Goal: Transaction & Acquisition: Purchase product/service

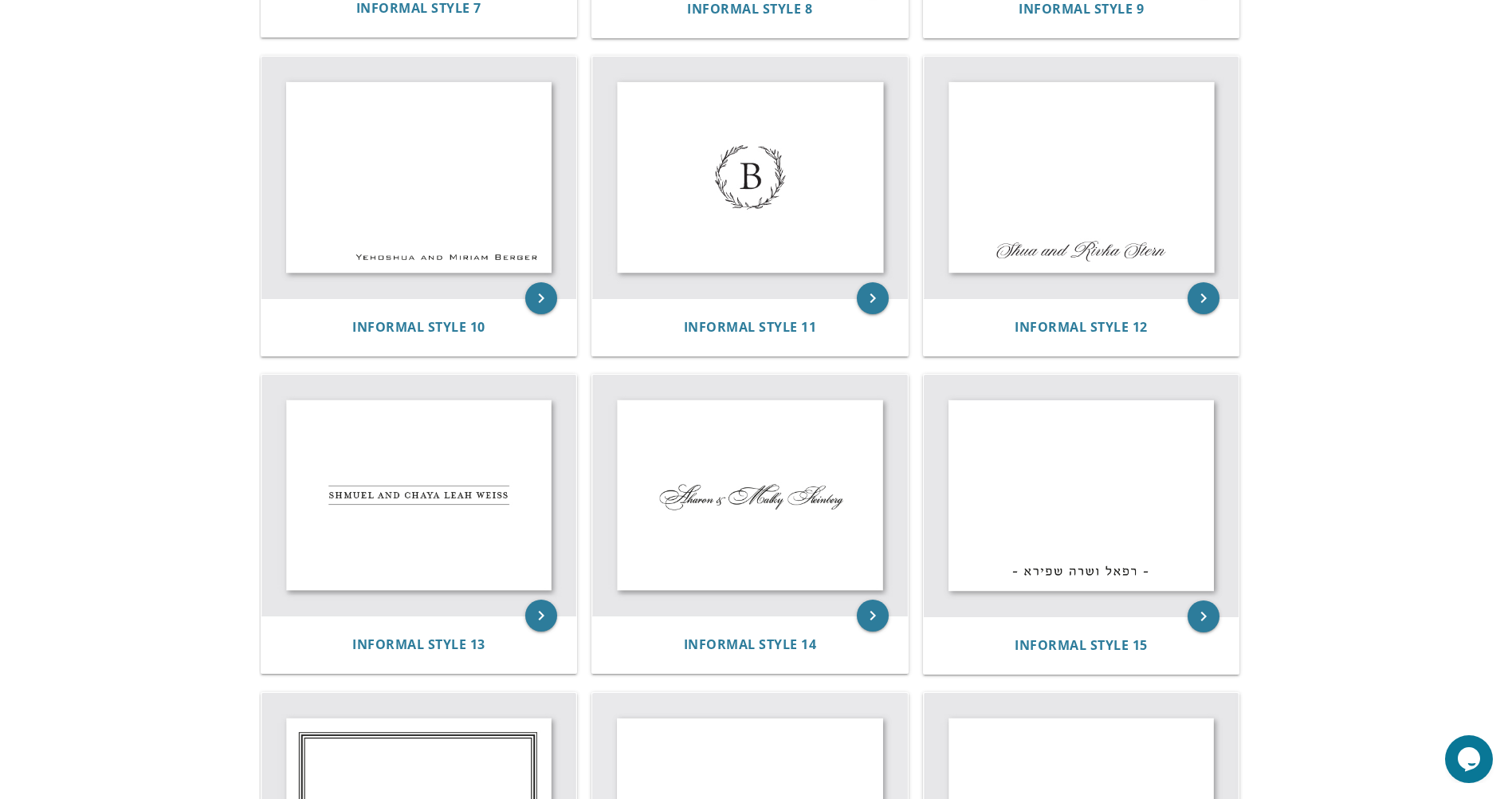
scroll to position [1275, 0]
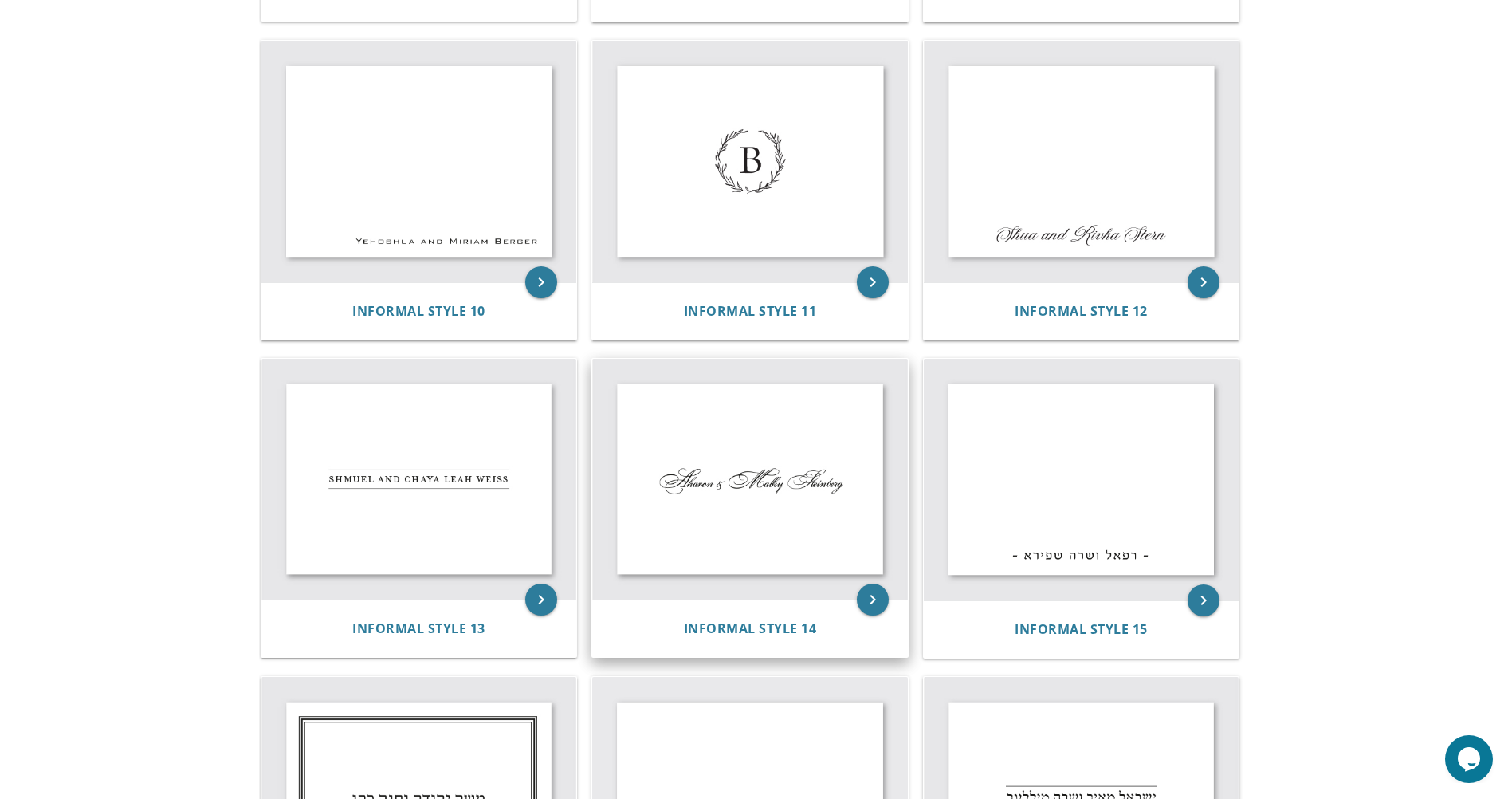
click at [768, 501] on img at bounding box center [750, 479] width 316 height 240
click at [869, 595] on icon "keyboard_arrow_right" at bounding box center [873, 599] width 32 height 32
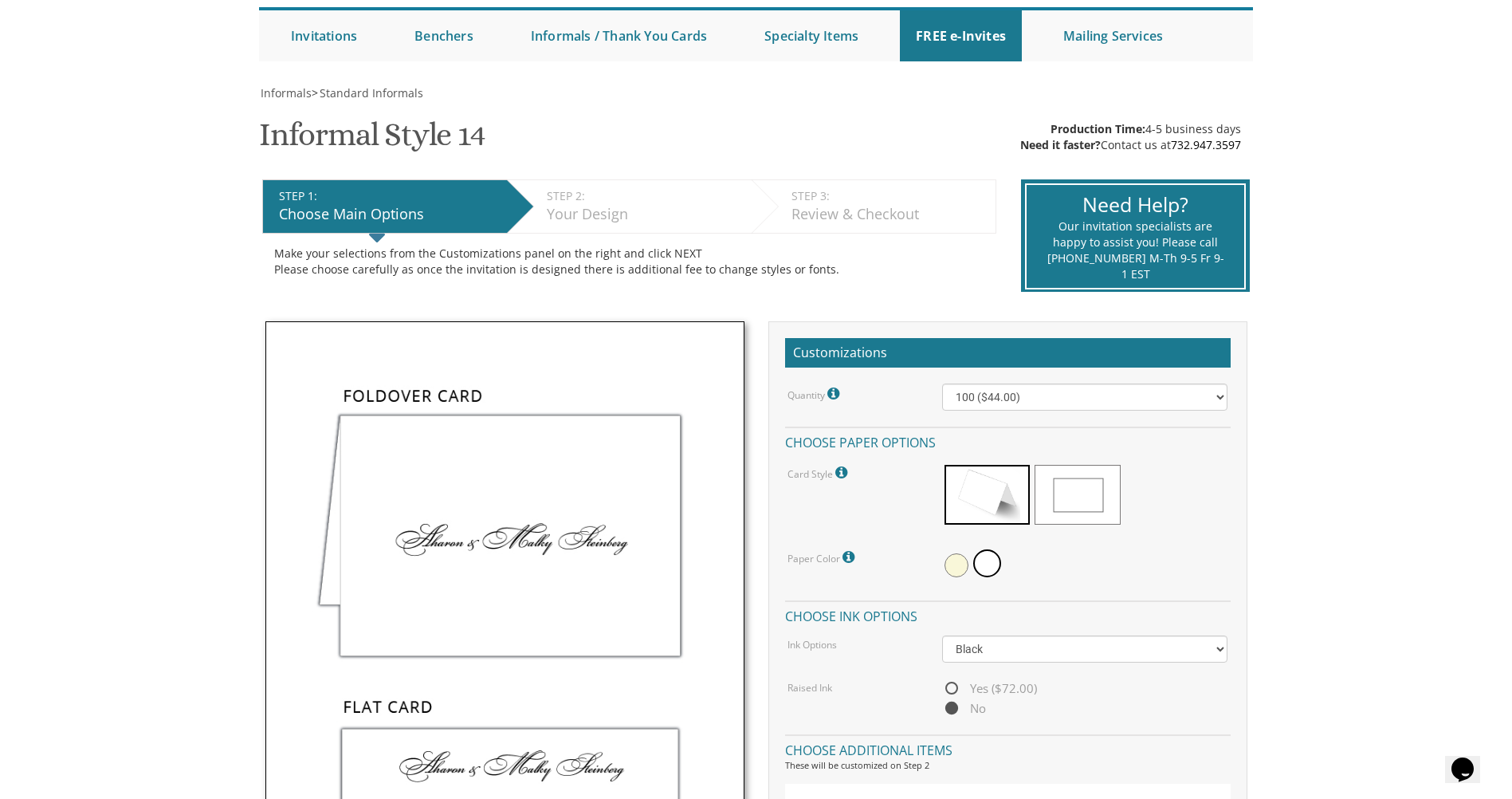
scroll to position [159, 0]
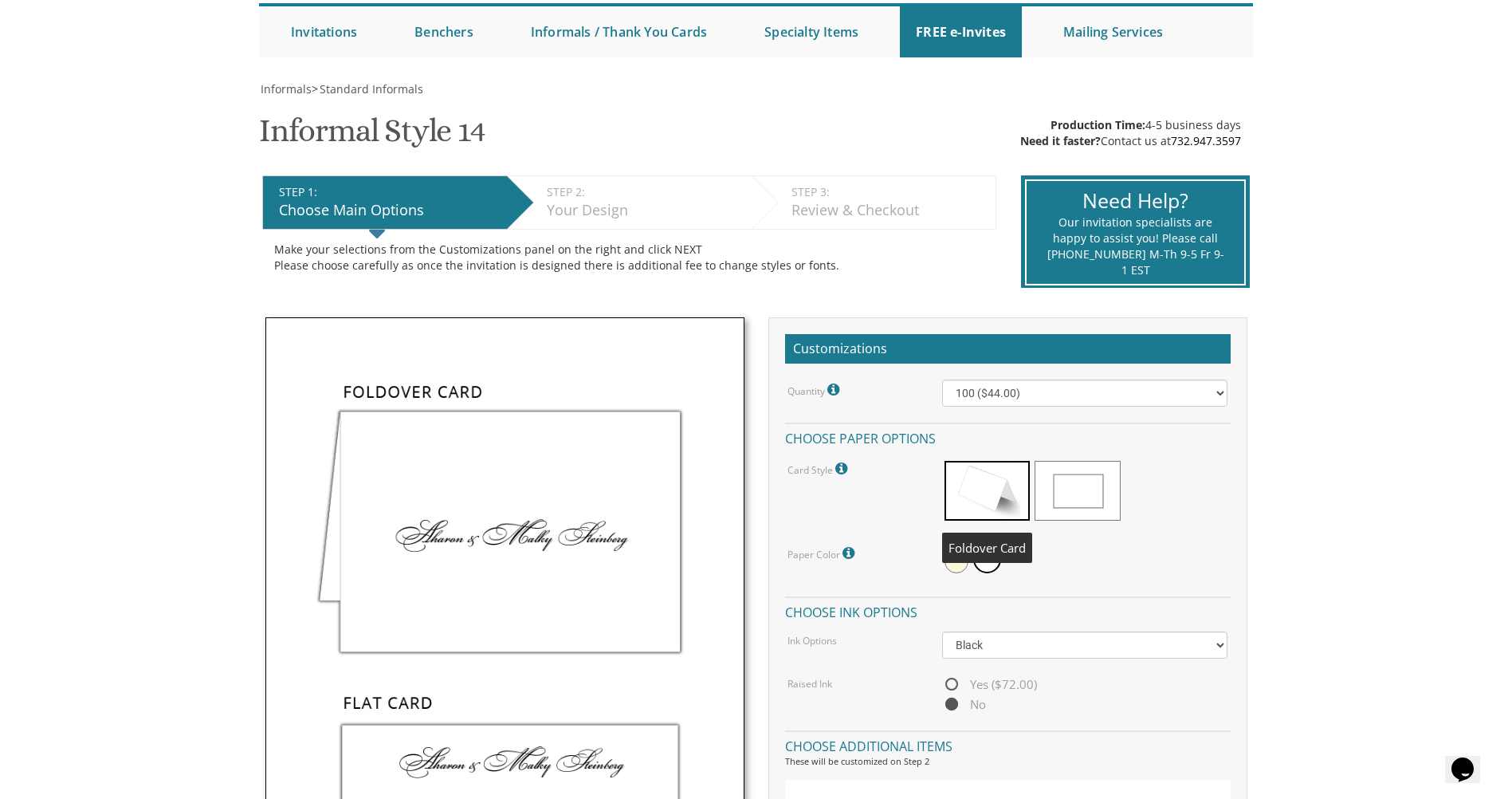
click at [978, 474] on span at bounding box center [987, 490] width 85 height 60
click at [964, 565] on span at bounding box center [957, 561] width 24 height 24
click at [985, 563] on span at bounding box center [989, 561] width 24 height 24
click at [962, 563] on span at bounding box center [957, 561] width 24 height 24
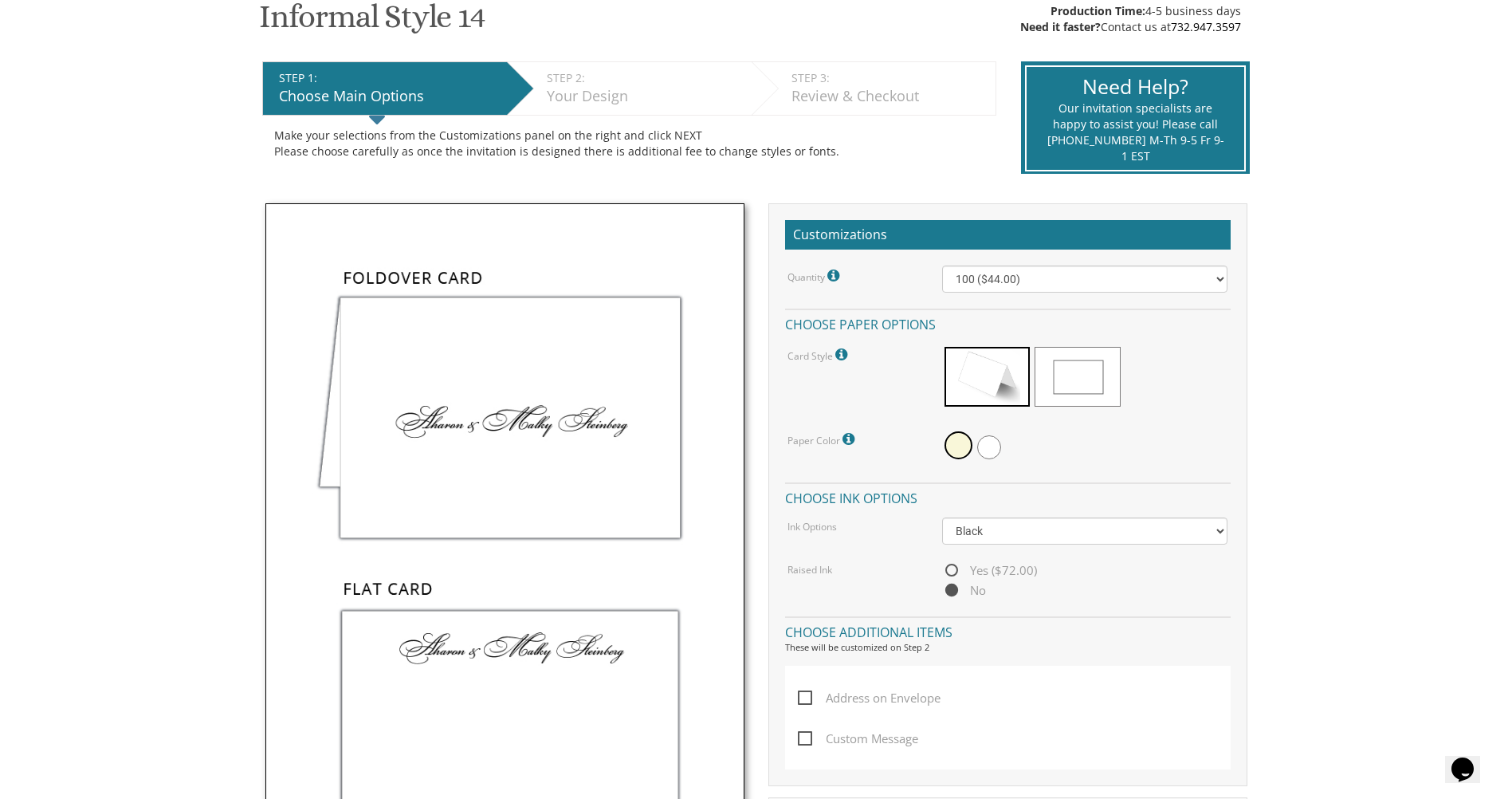
scroll to position [319, 0]
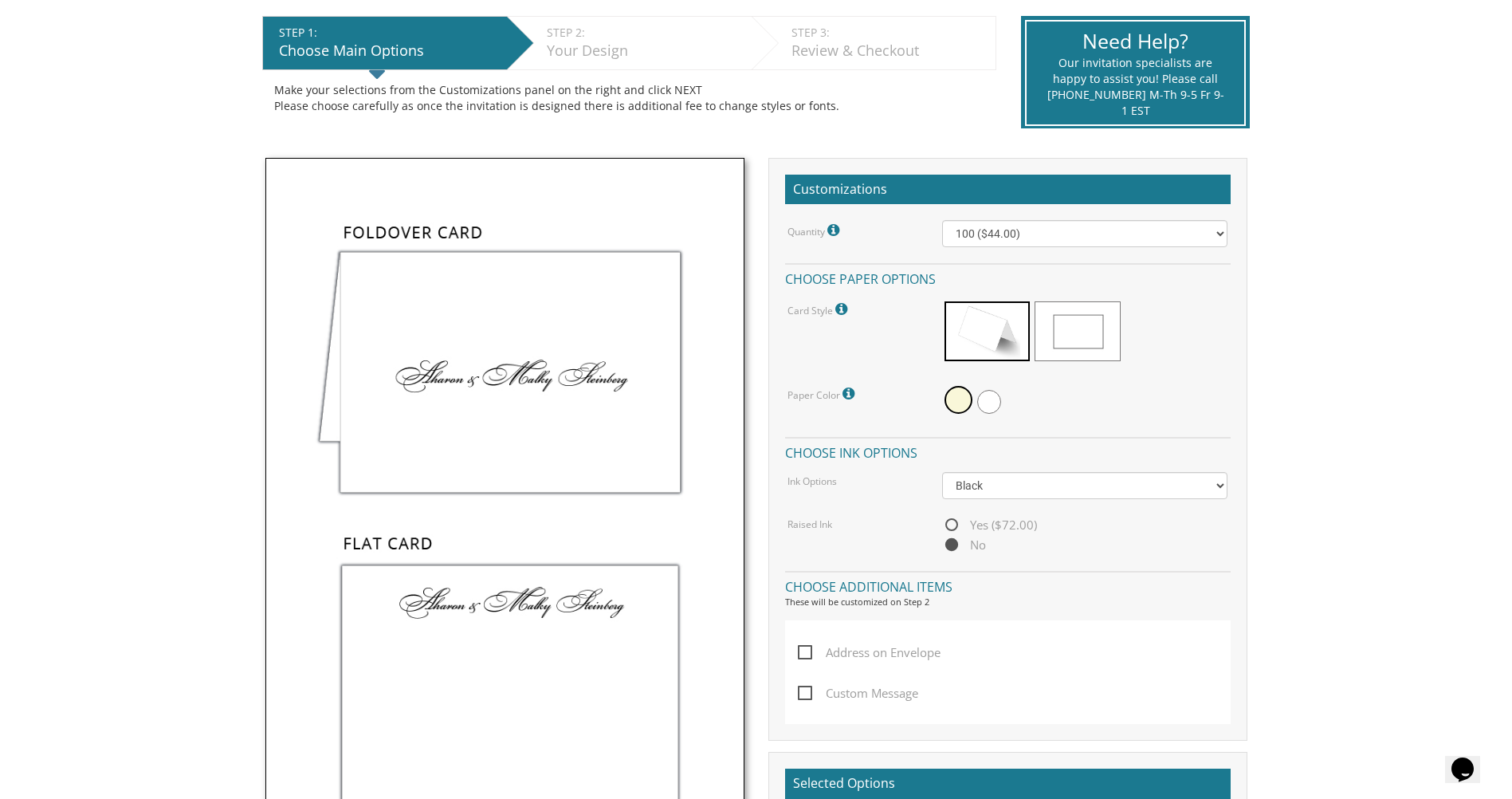
click at [946, 518] on span "Yes ($72.00)" at bounding box center [990, 525] width 95 height 20
click at [946, 520] on input "Yes ($72.00)" at bounding box center [947, 525] width 10 height 10
radio input "true"
click at [1216, 236] on select "100 ($44.00) 200 ($63.00) 300 ($82.00) 400 ($101.00) 500 ($120.00) 600 ($139.00…" at bounding box center [1085, 234] width 285 height 27
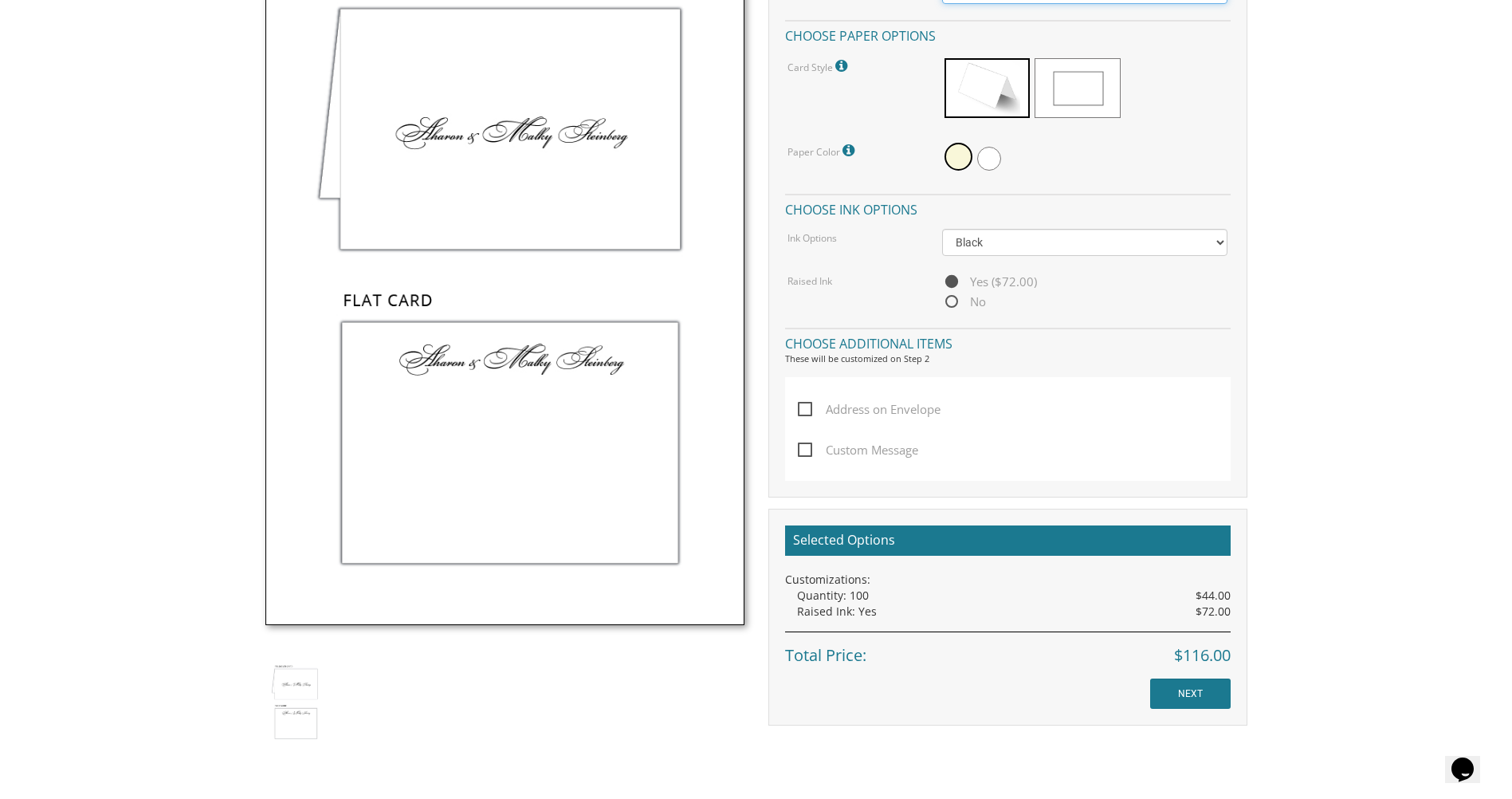
scroll to position [558, 0]
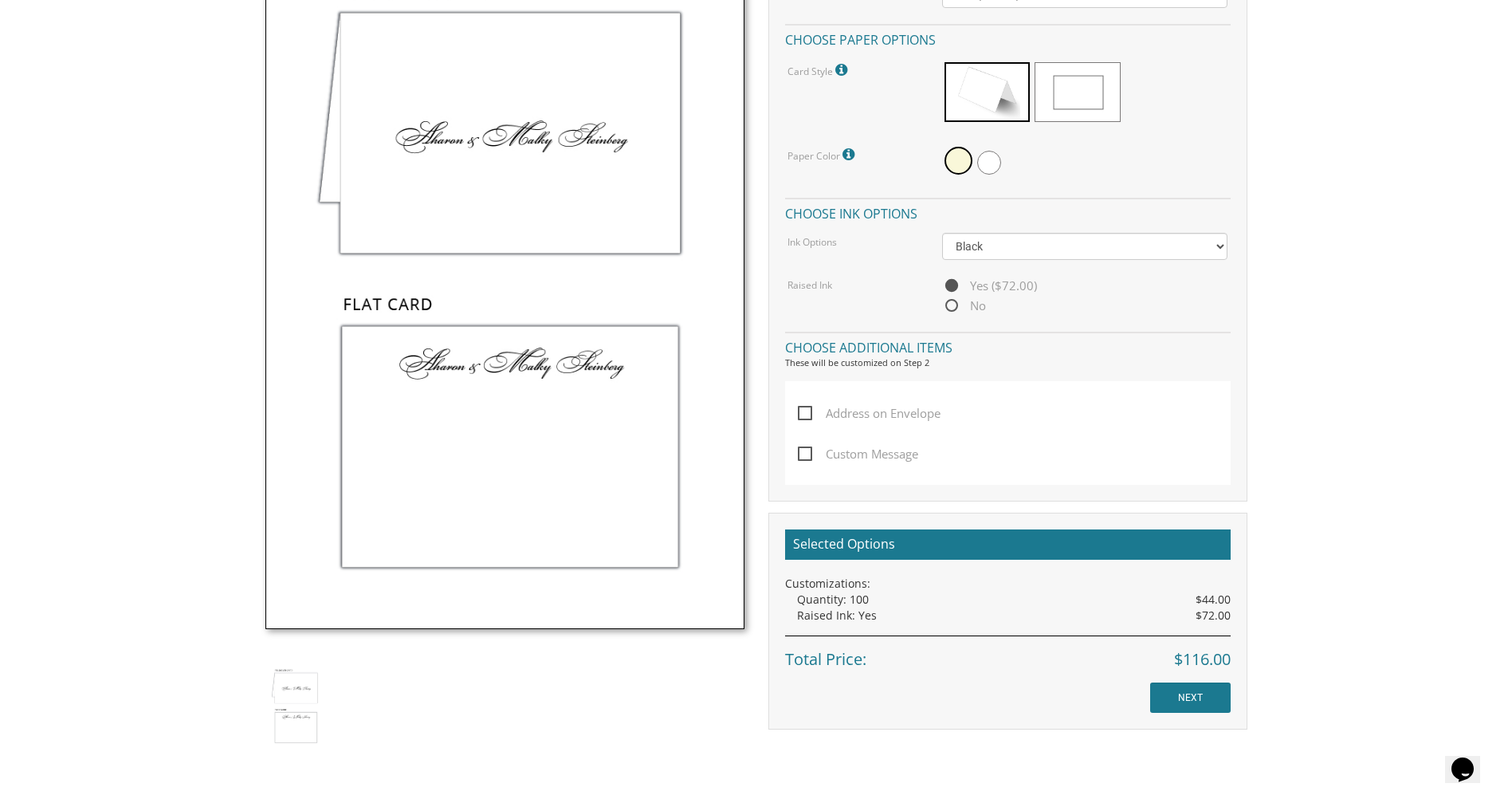
click at [955, 313] on span "No" at bounding box center [964, 305] width 44 height 20
click at [953, 312] on input "No" at bounding box center [947, 306] width 10 height 10
radio input "true"
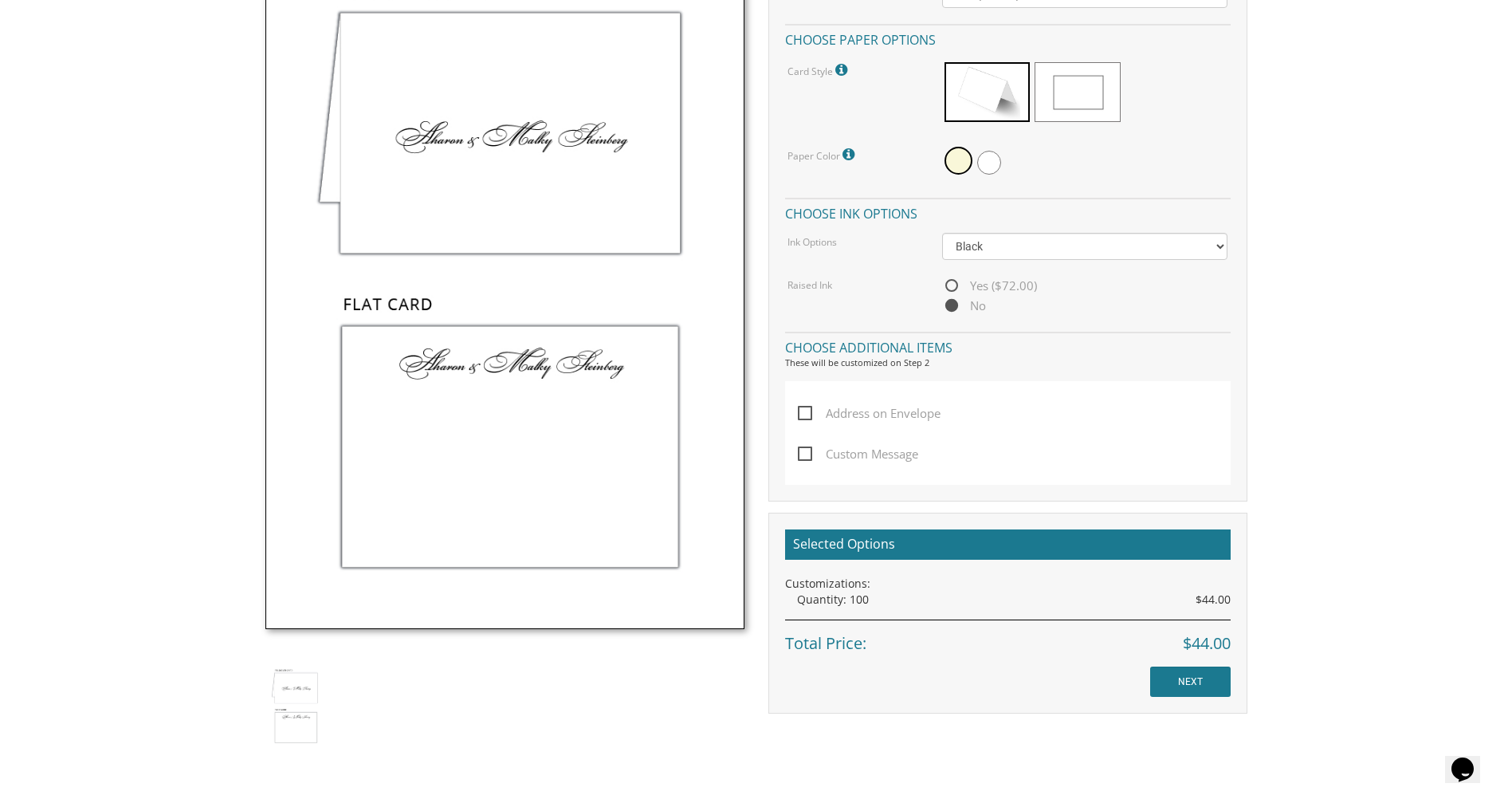
click at [515, 145] on img at bounding box center [505, 274] width 479 height 710
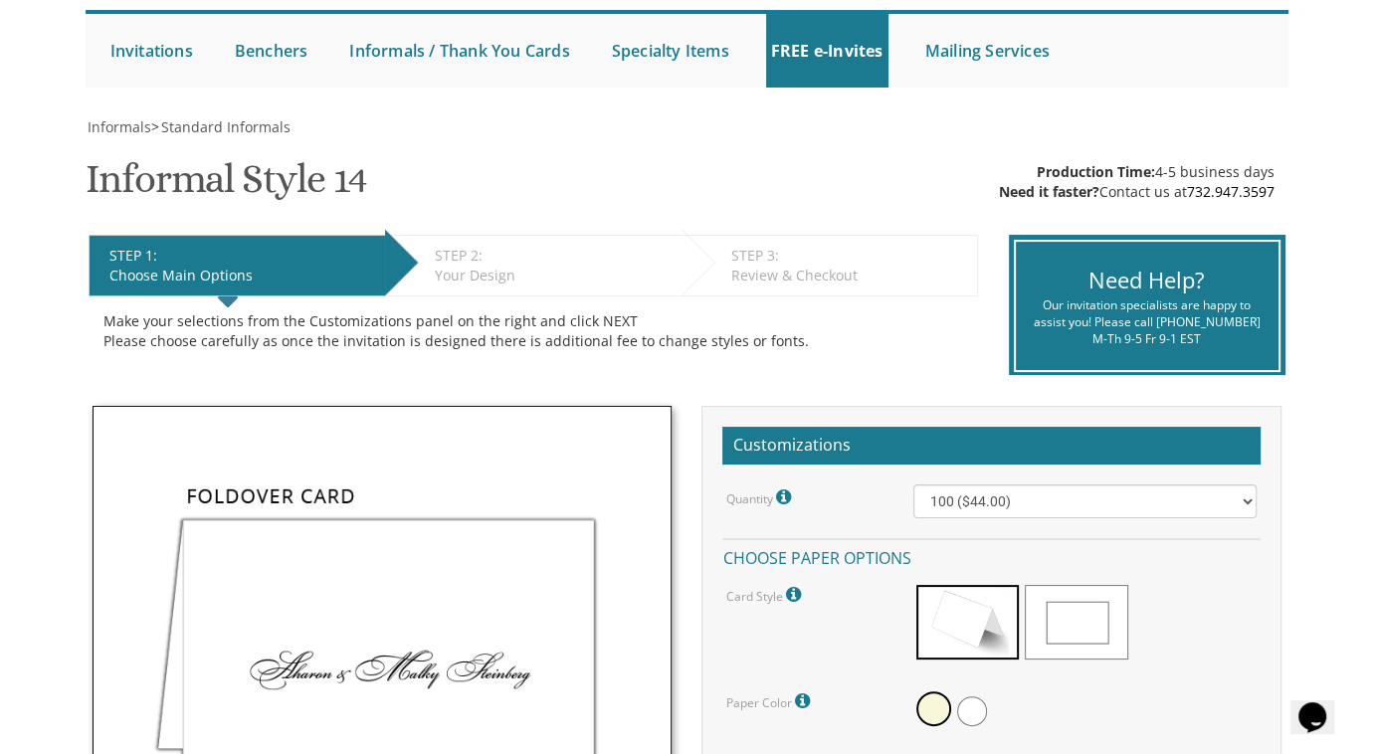
scroll to position [88, 0]
